Goal: Find specific page/section: Find specific page/section

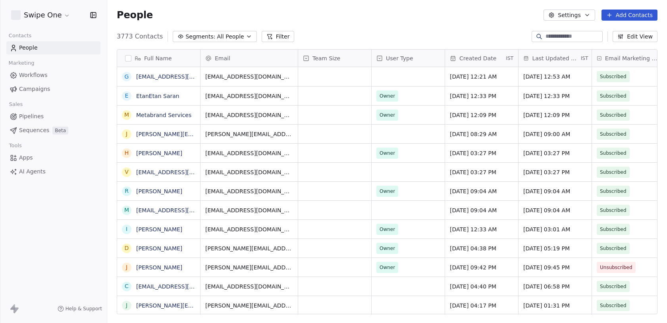
scroll to position [284, 560]
click at [566, 35] on input at bounding box center [573, 37] width 56 height 8
click at [556, 35] on input at bounding box center [573, 37] width 56 height 8
paste input "**********"
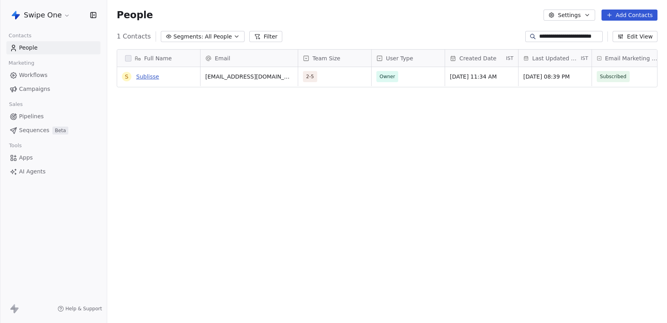
type input "**********"
click at [143, 76] on link "Sublisse" at bounding box center [147, 76] width 23 height 6
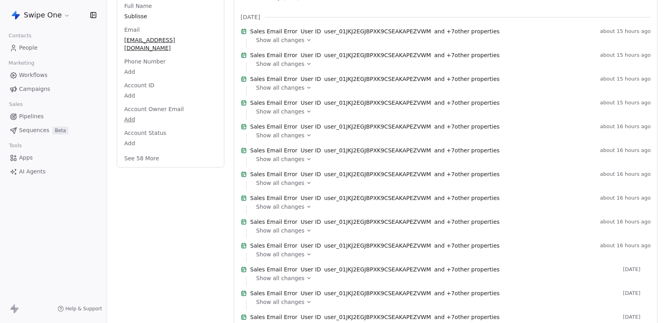
scroll to position [132, 0]
click at [291, 45] on span "Show all changes" at bounding box center [280, 41] width 48 height 8
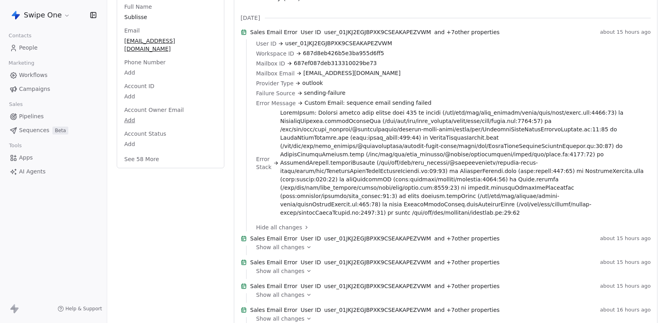
scroll to position [157, 0]
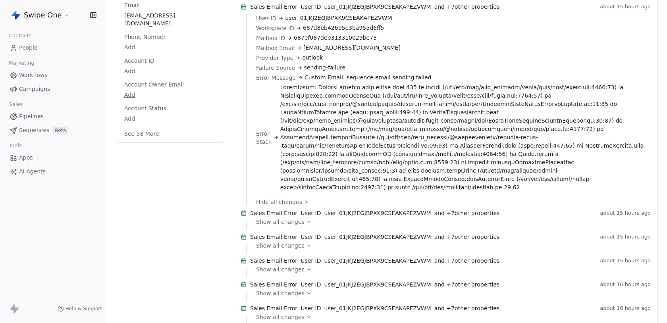
drag, startPoint x: 281, startPoint y: 95, endPoint x: 479, endPoint y: 190, distance: 219.2
click at [479, 190] on div "User ID user_01JKJ2EGJBPXK9CSEAKAPEZVWM Workspace ID 687d8eb426b5e3ba955d6ff5 M…" at bounding box center [450, 106] width 389 height 184
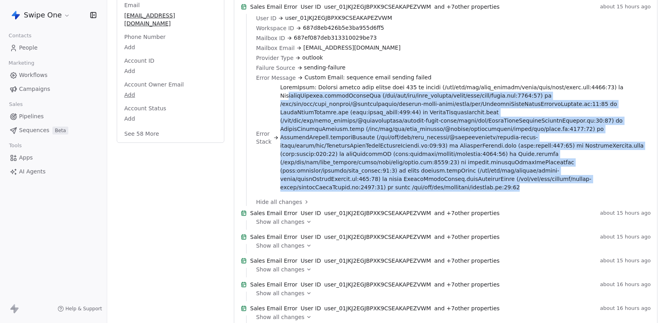
drag, startPoint x: 515, startPoint y: 184, endPoint x: 286, endPoint y: 104, distance: 241.7
click at [286, 104] on span at bounding box center [462, 137] width 365 height 108
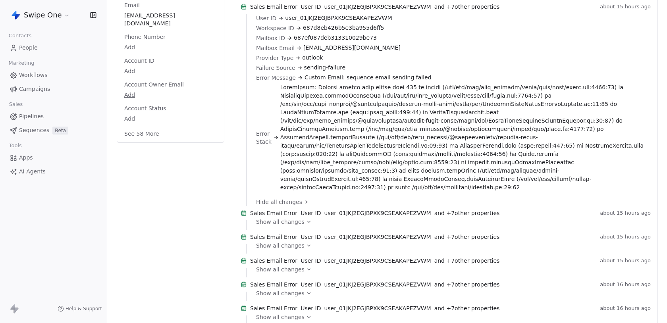
click at [279, 93] on div "Error Stack" at bounding box center [450, 137] width 389 height 108
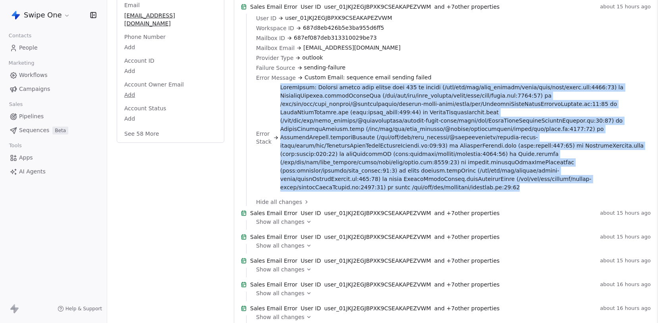
drag, startPoint x: 280, startPoint y: 90, endPoint x: 335, endPoint y: 192, distance: 115.8
click at [335, 192] on div "User ID user_01JKJ2EGJBPXK9CSEAKAPEZVWM Workspace ID 687d8eb426b5e3ba955d6ff5 M…" at bounding box center [450, 106] width 389 height 184
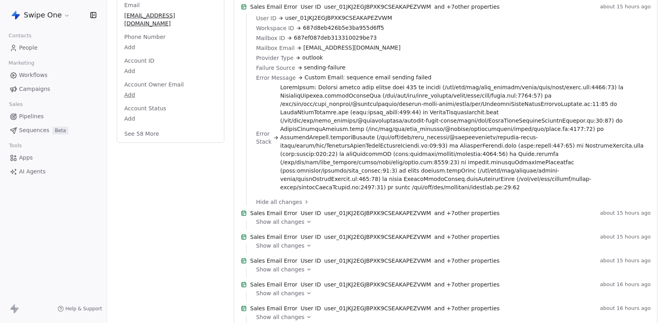
click at [517, 189] on div "User ID user_01JKJ2EGJBPXK9CSEAKAPEZVWM Workspace ID 687d8eb426b5e3ba955d6ff5 M…" at bounding box center [450, 106] width 389 height 184
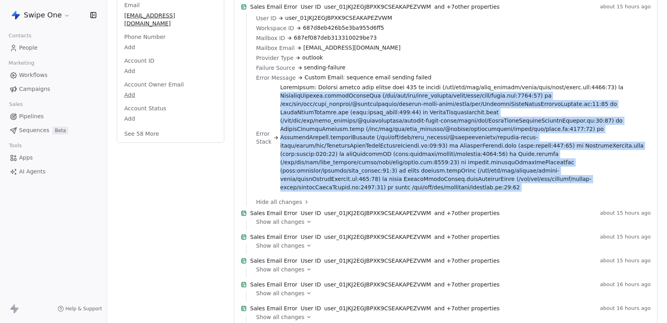
drag, startPoint x: 517, startPoint y: 189, endPoint x: 287, endPoint y: 100, distance: 246.5
click at [287, 100] on div "User ID user_01JKJ2EGJBPXK9CSEAKAPEZVWM Workspace ID 687d8eb426b5e3ba955d6ff5 M…" at bounding box center [450, 106] width 389 height 184
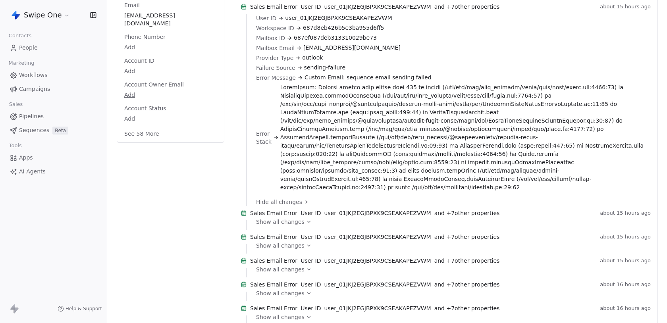
click at [280, 93] on span at bounding box center [462, 137] width 365 height 108
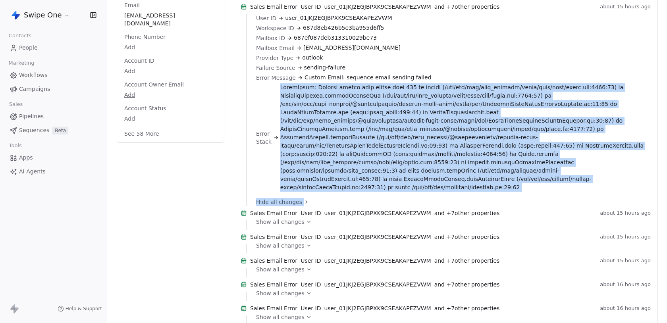
drag, startPoint x: 279, startPoint y: 93, endPoint x: 414, endPoint y: 198, distance: 170.7
click at [414, 198] on div "User ID user_01JKJ2EGJBPXK9CSEAKAPEZVWM Workspace ID 687d8eb426b5e3ba955d6ff5 M…" at bounding box center [450, 110] width 389 height 192
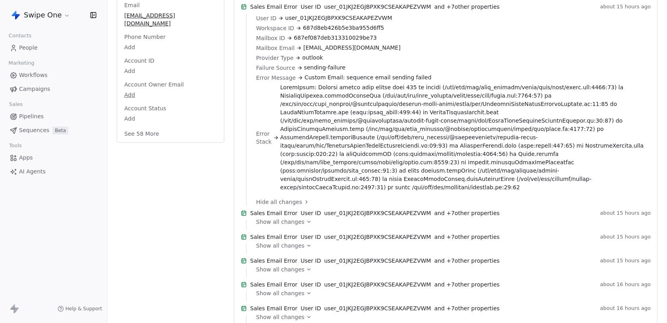
click at [519, 184] on span at bounding box center [462, 137] width 365 height 108
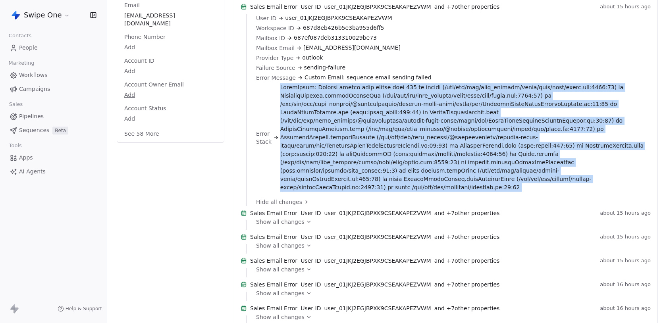
drag, startPoint x: 519, startPoint y: 184, endPoint x: 279, endPoint y: 92, distance: 257.3
click at [280, 92] on span at bounding box center [462, 137] width 365 height 108
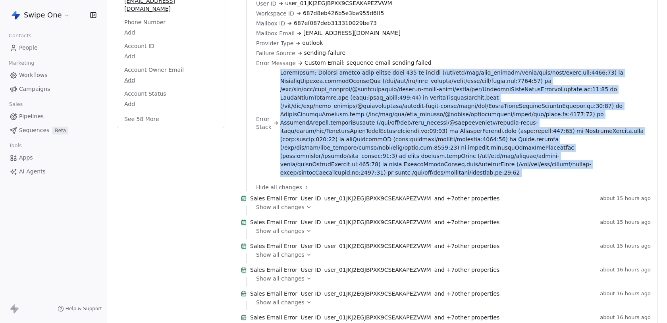
scroll to position [176, 0]
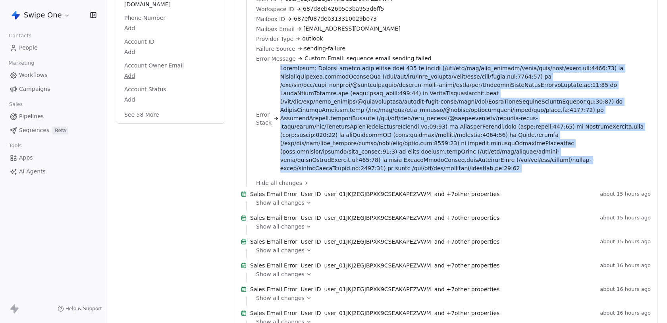
click at [283, 202] on span "Show all changes" at bounding box center [280, 203] width 48 height 8
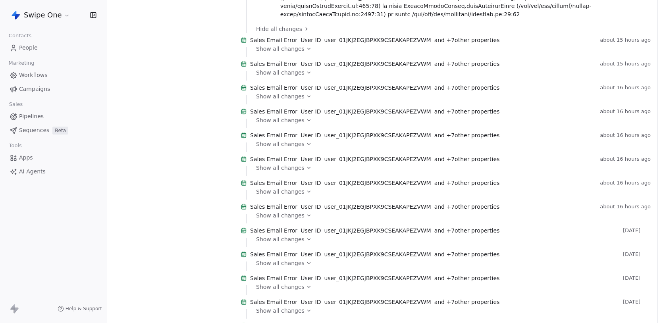
scroll to position [350, 0]
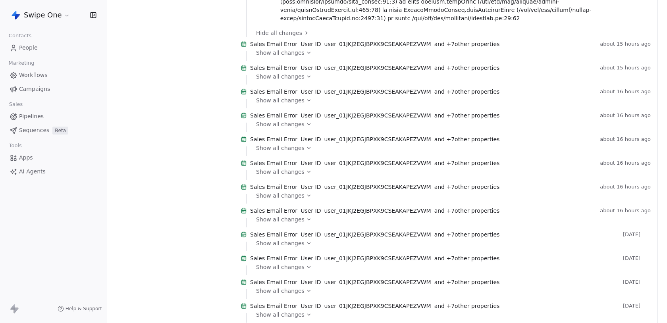
click at [295, 128] on span "Show all changes" at bounding box center [280, 124] width 48 height 8
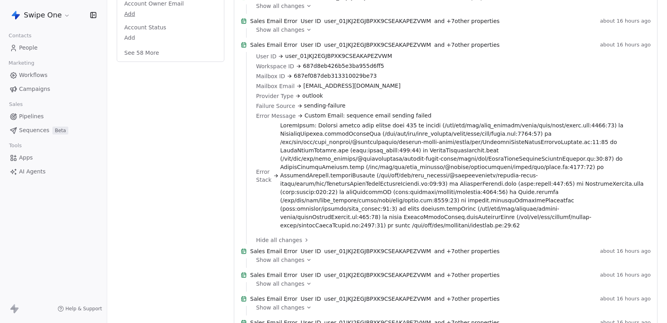
scroll to position [233, 0]
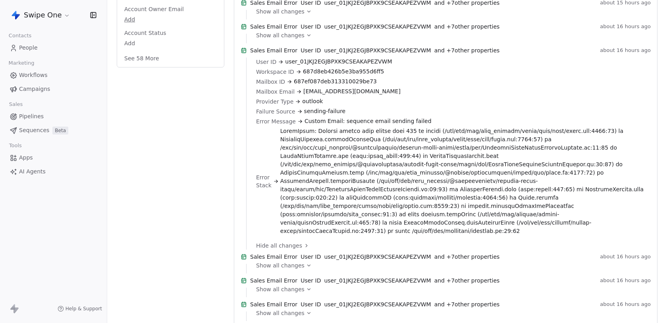
click at [296, 39] on span "Show all changes" at bounding box center [280, 35] width 48 height 8
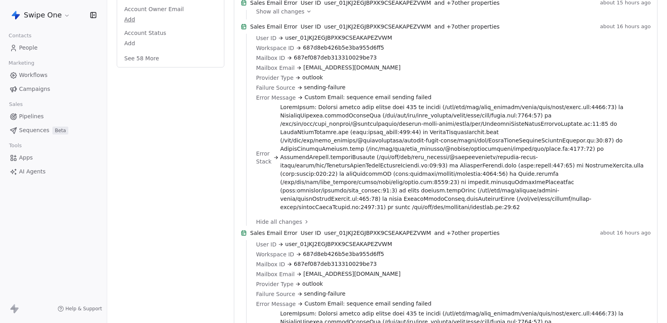
scroll to position [203, 0]
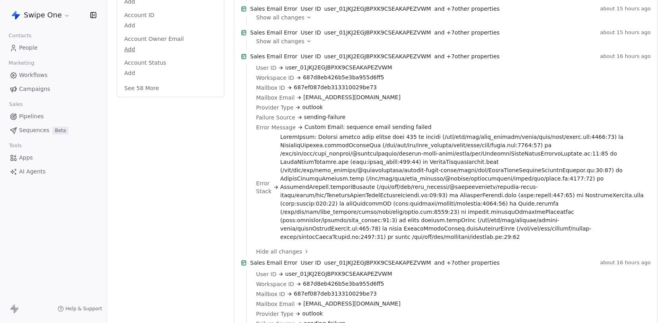
click at [294, 45] on span "Show all changes" at bounding box center [280, 41] width 48 height 8
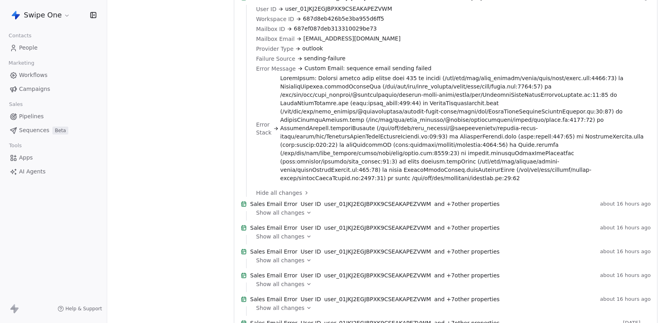
scroll to position [444, 0]
click at [292, 217] on span "Show all changes" at bounding box center [280, 213] width 48 height 8
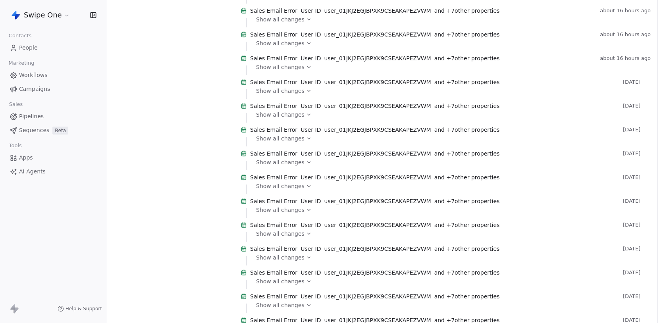
scroll to position [320, 0]
click at [286, 118] on span "Show all changes" at bounding box center [280, 114] width 48 height 8
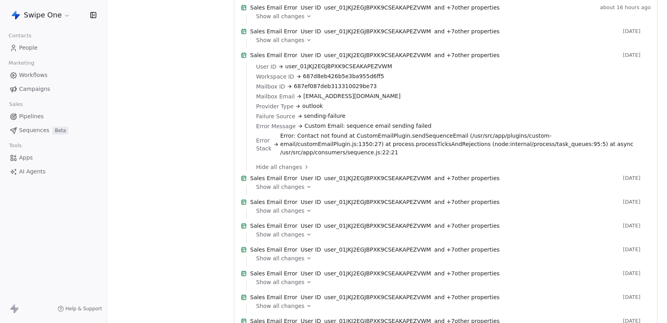
scroll to position [360, 0]
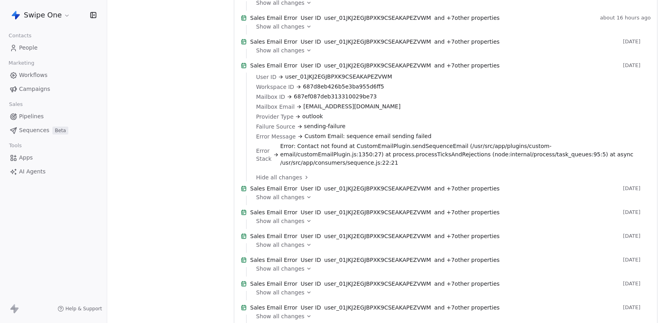
click at [289, 54] on span "Show all changes" at bounding box center [280, 50] width 48 height 8
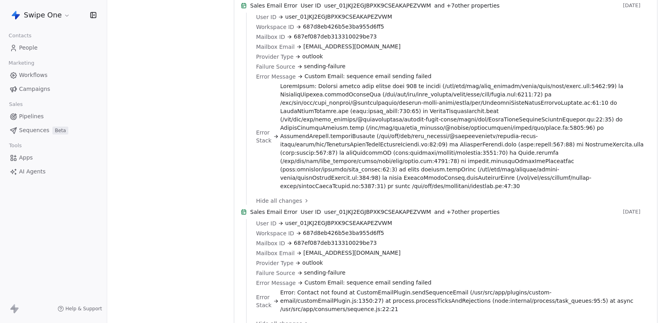
scroll to position [386, 0]
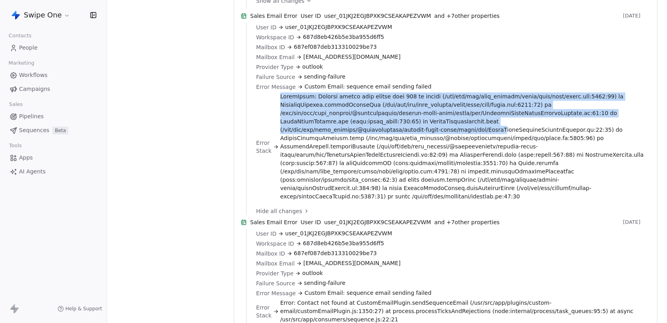
drag, startPoint x: 280, startPoint y: 151, endPoint x: 356, endPoint y: 185, distance: 83.5
click at [356, 185] on span at bounding box center [462, 146] width 365 height 108
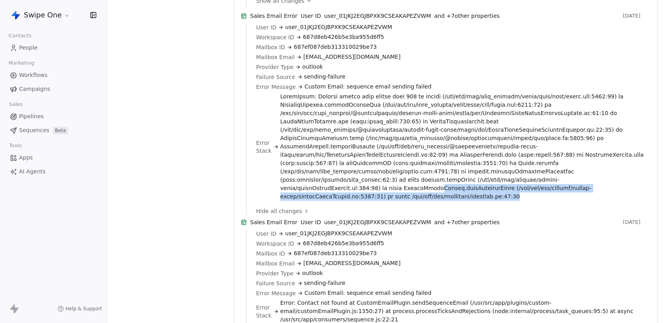
drag, startPoint x: 511, startPoint y: 240, endPoint x: 430, endPoint y: 233, distance: 80.9
click at [430, 201] on span at bounding box center [462, 146] width 365 height 108
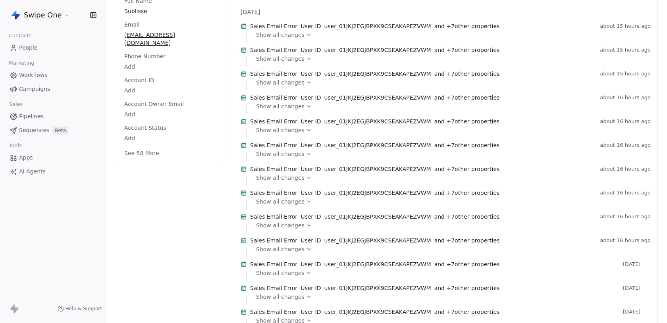
scroll to position [0, 0]
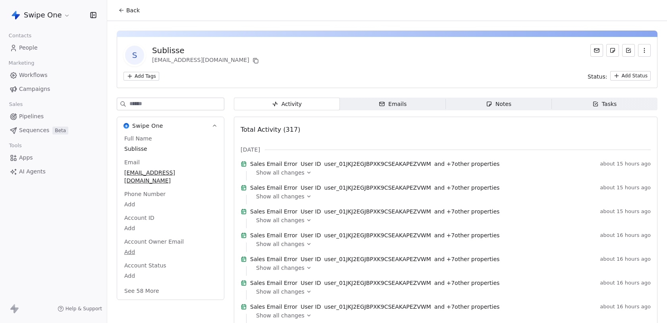
click at [133, 10] on span "Back" at bounding box center [132, 10] width 13 height 8
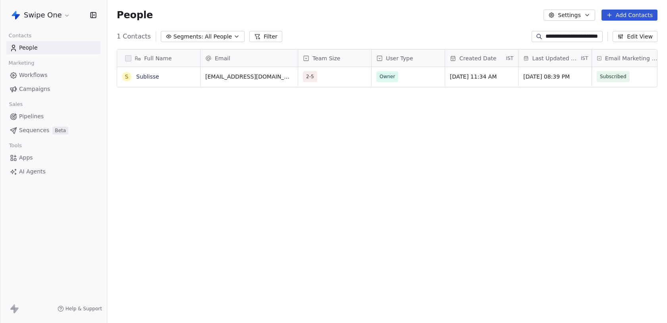
scroll to position [284, 560]
click at [561, 38] on input "**********" at bounding box center [573, 37] width 56 height 8
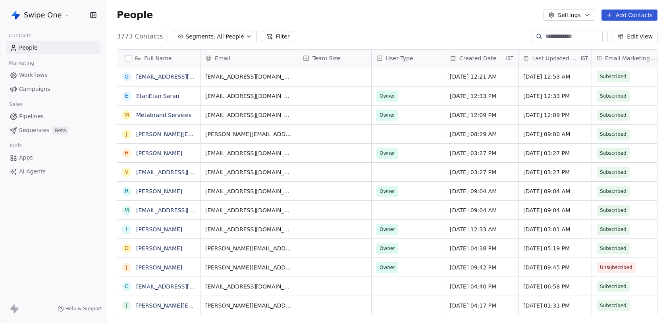
paste input "**********"
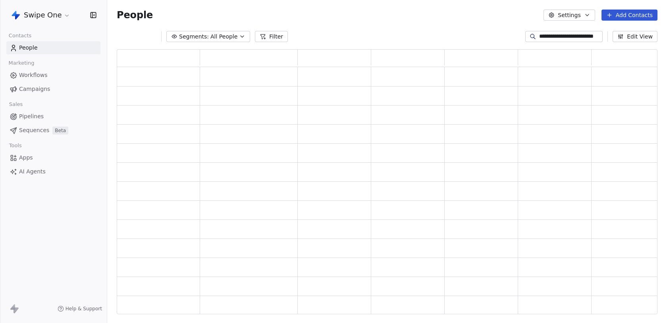
scroll to position [265, 540]
type input "**********"
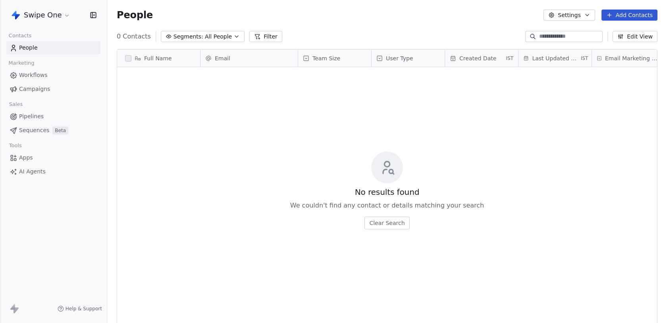
scroll to position [0, 0]
